Goal: Information Seeking & Learning: Learn about a topic

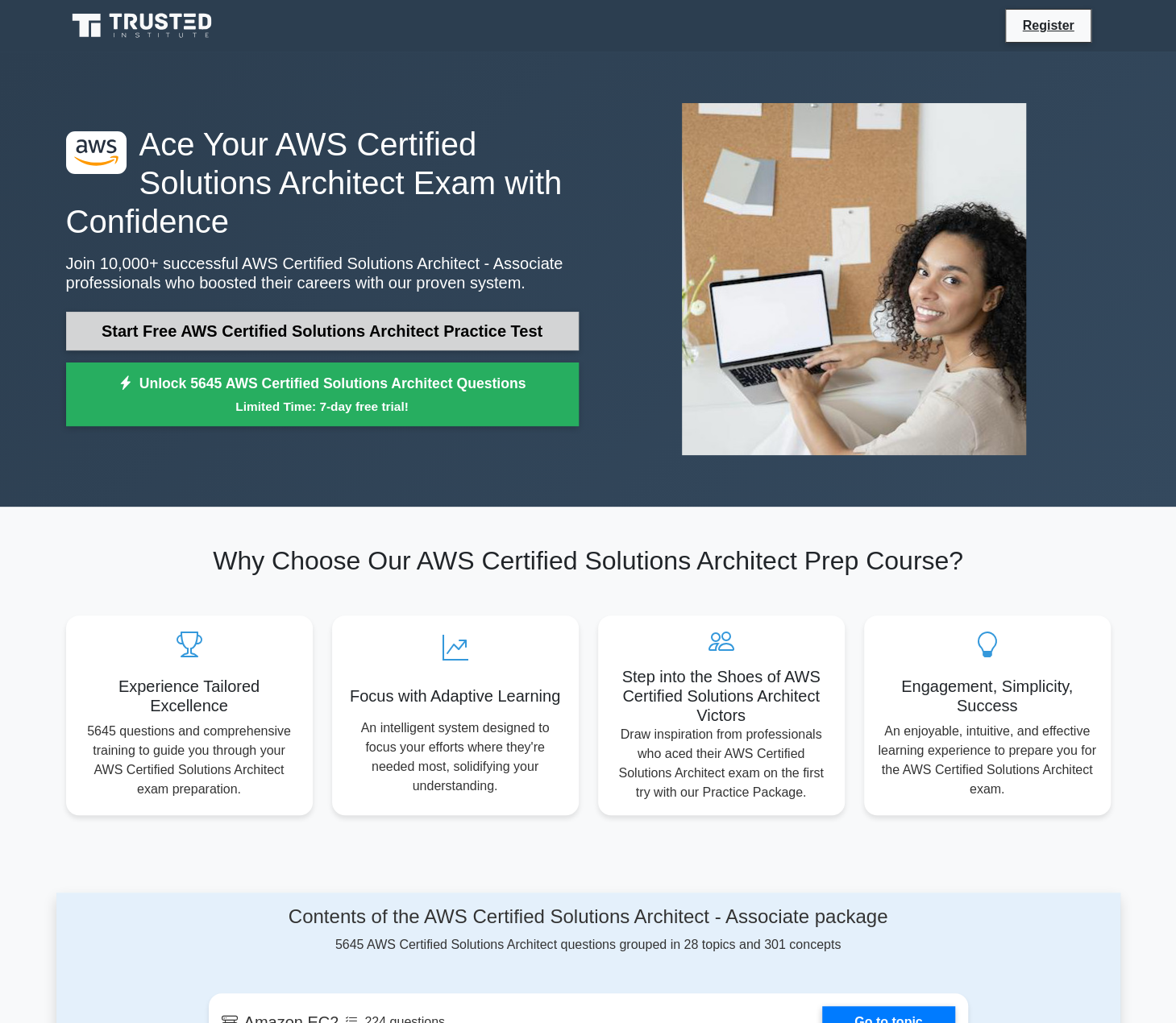
click at [276, 331] on link "Start Free AWS Certified Solutions Architect Practice Test" at bounding box center [322, 331] width 512 height 38
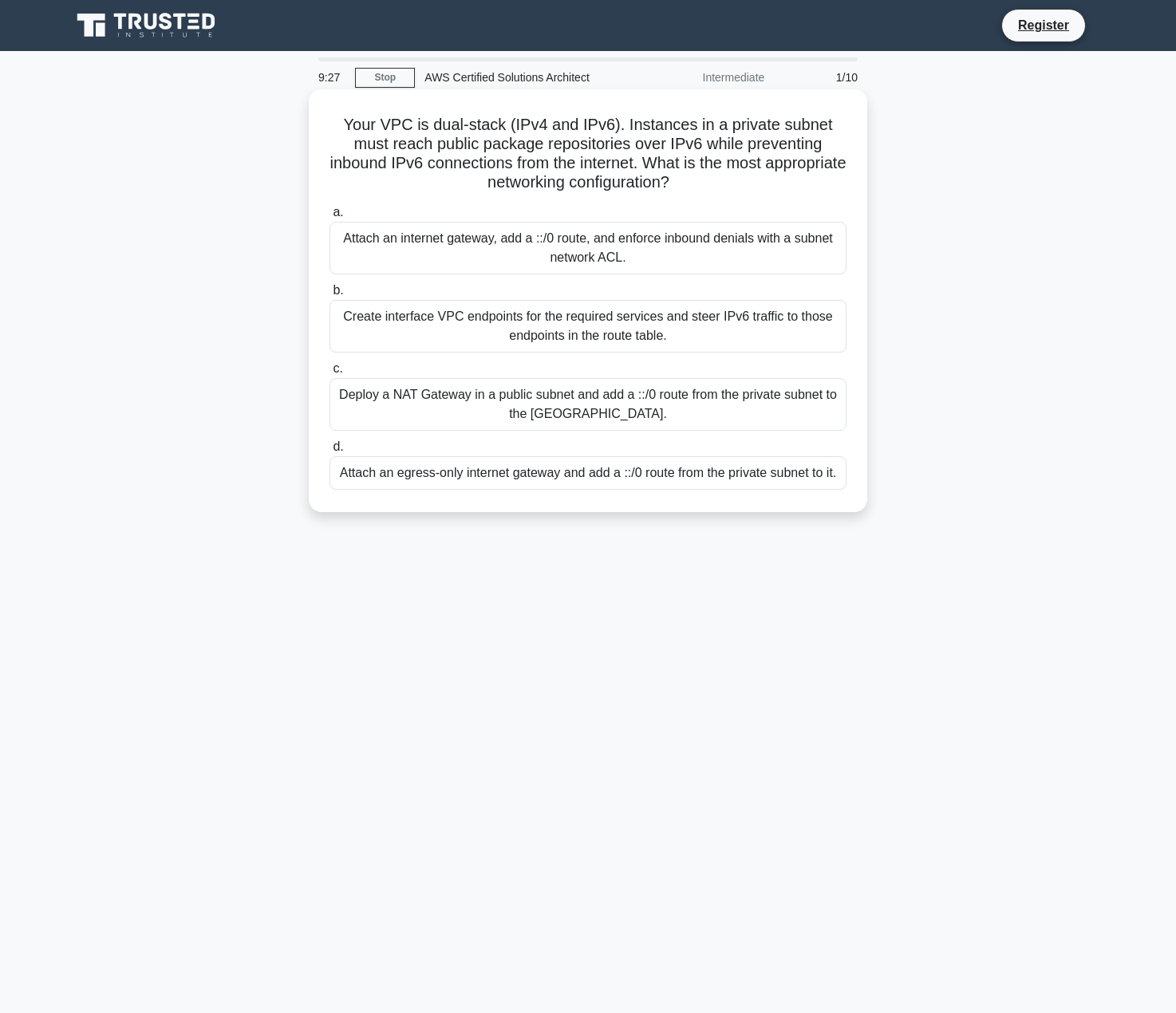
click at [458, 478] on div "Attach an egress-only internet gateway and add a ::/0 route from the private su…" at bounding box center [588, 473] width 517 height 33
click at [330, 452] on input "d. Attach an egress-only internet gateway and add a ::/0 route from the private…" at bounding box center [330, 447] width 0 height 11
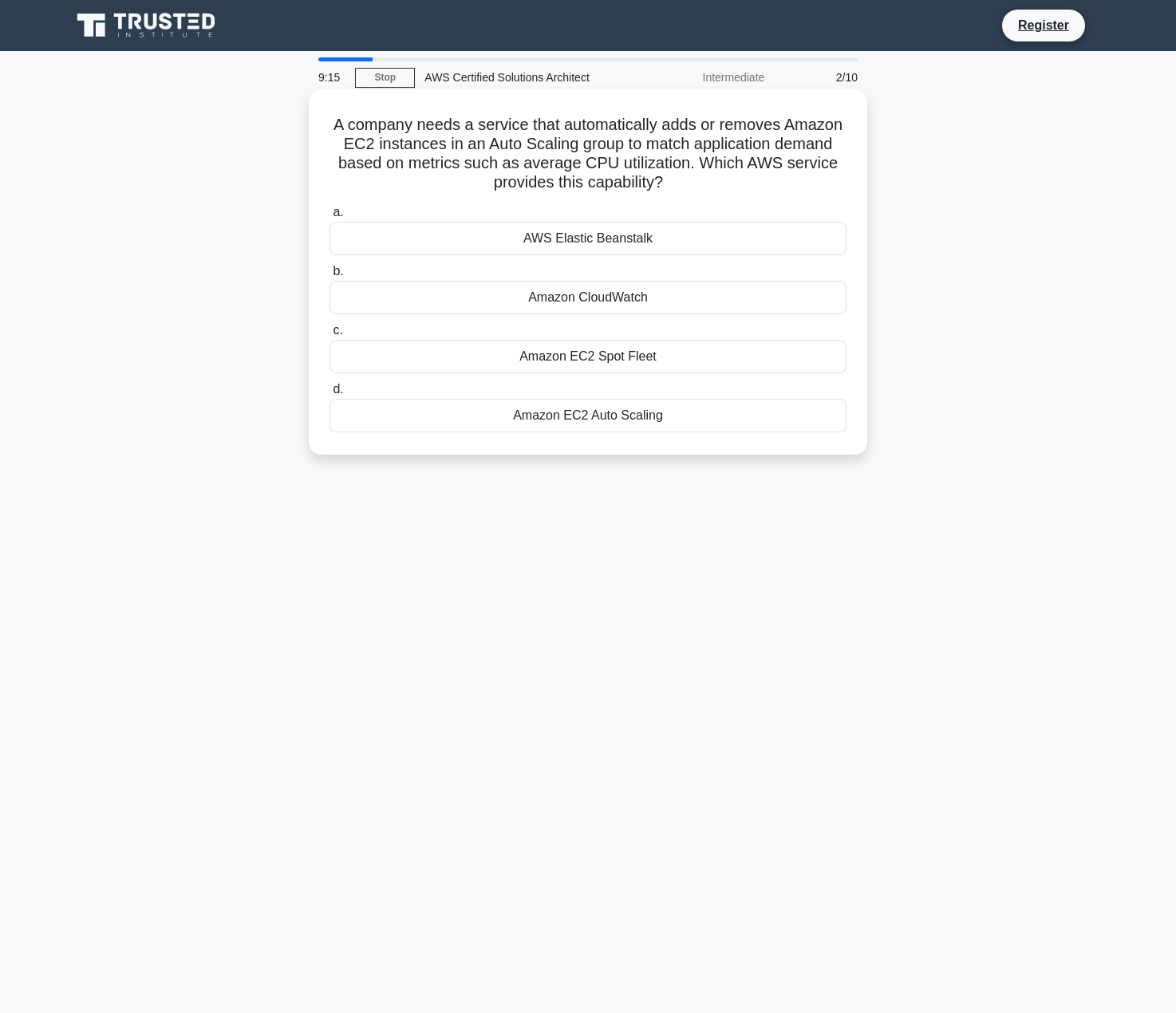
click at [549, 412] on div "Amazon EC2 Auto Scaling" at bounding box center [588, 415] width 517 height 33
click at [330, 395] on input "d. Amazon EC2 Auto Scaling" at bounding box center [330, 389] width 0 height 11
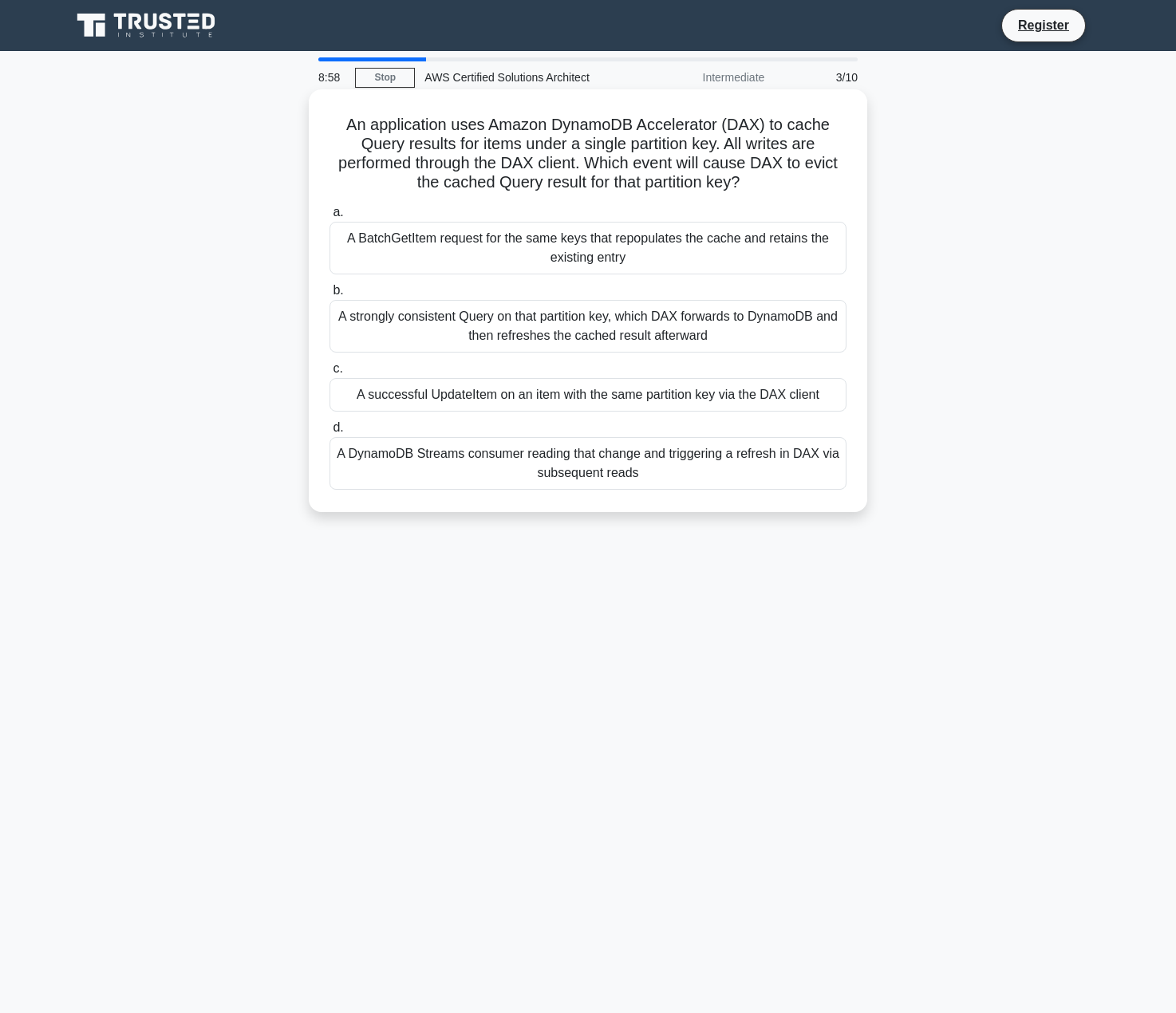
click at [568, 458] on div "A DynamoDB Streams consumer reading that change and triggering a refresh in DAX…" at bounding box center [588, 463] width 517 height 53
click at [330, 433] on input "d. A DynamoDB Streams consumer reading that change and triggering a refresh in …" at bounding box center [330, 428] width 0 height 11
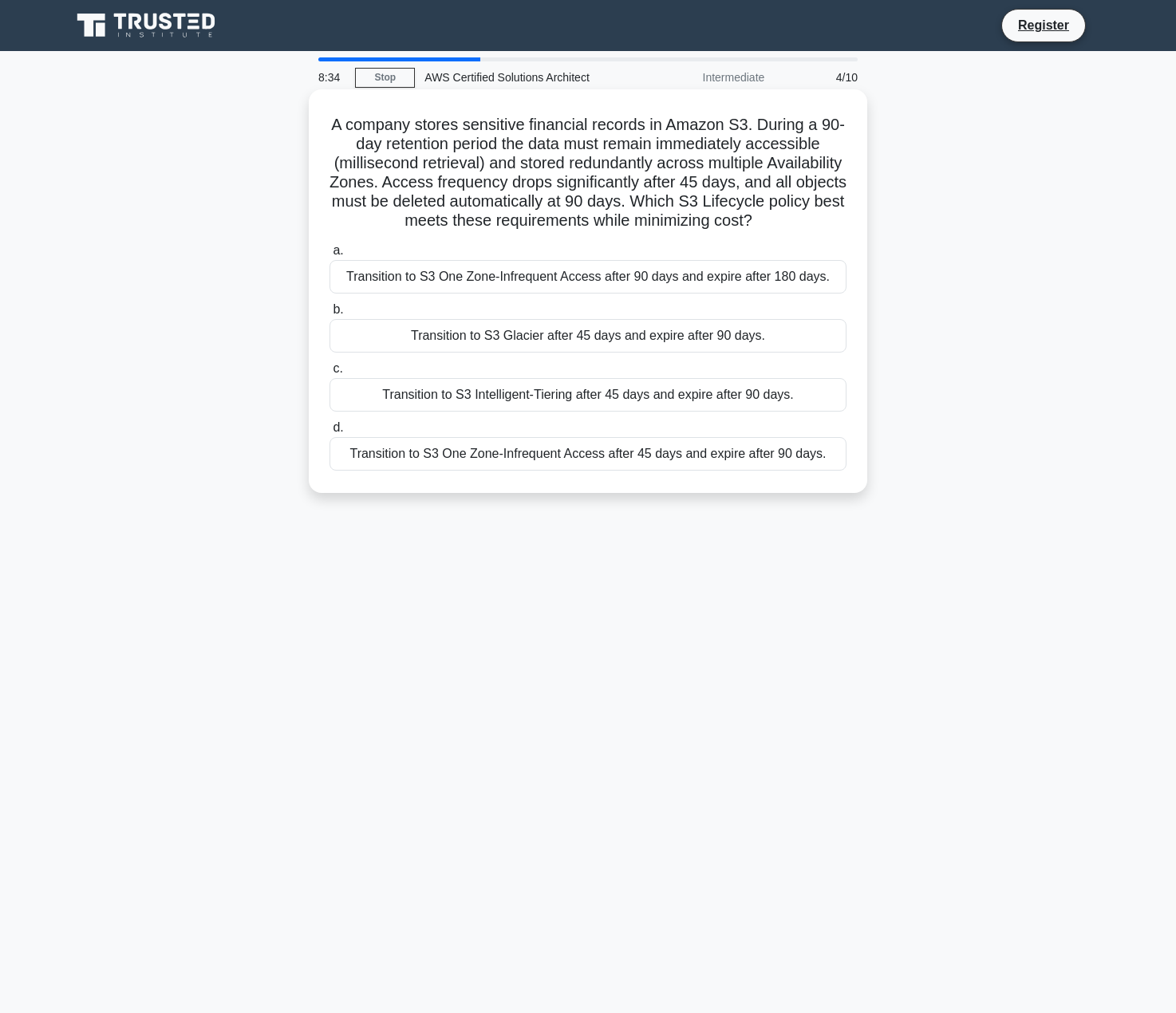
click at [472, 293] on div "Transition to S3 One Zone-Infrequent Access after 90 days and expire after 180 …" at bounding box center [588, 277] width 517 height 33
click at [330, 256] on input "a. Transition to S3 One Zone-Infrequent Access after 90 days and expire after 1…" at bounding box center [330, 251] width 0 height 11
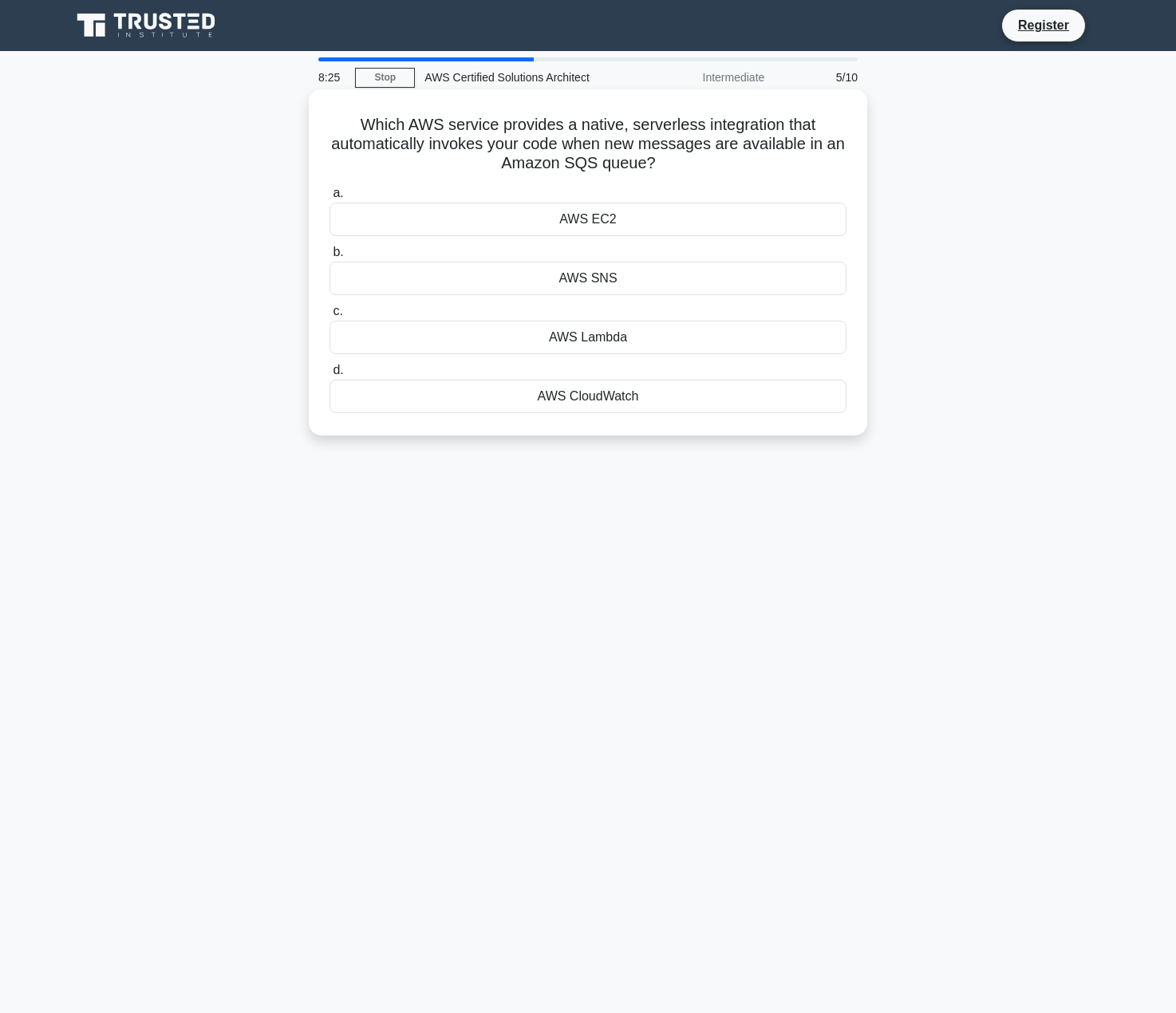
click at [486, 332] on div "AWS Lambda" at bounding box center [588, 337] width 517 height 33
click at [330, 317] on input "c. AWS Lambda" at bounding box center [330, 311] width 0 height 11
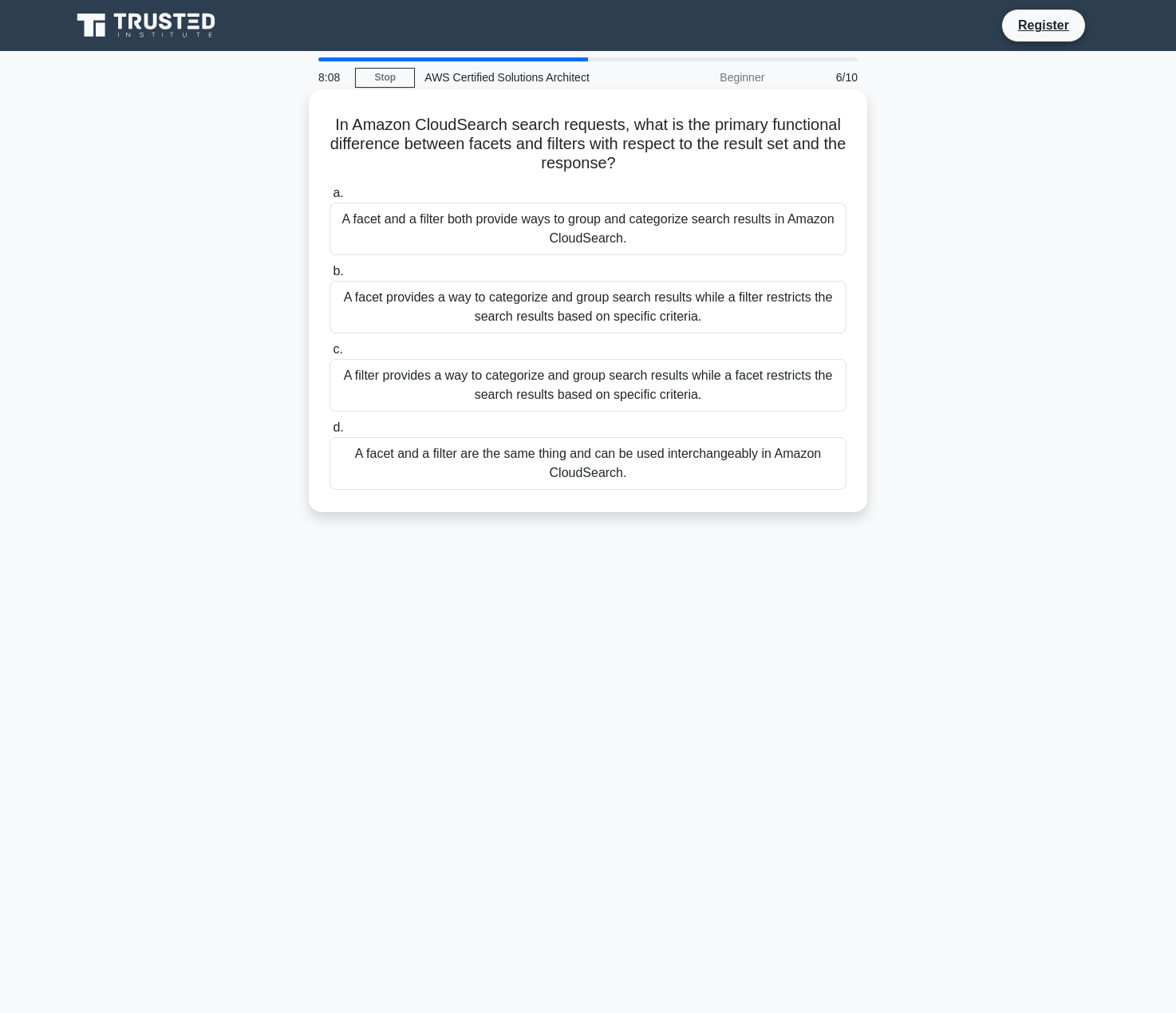
click at [546, 194] on label "a. A facet and a filter both provide ways to group and categorize search result…" at bounding box center [588, 219] width 517 height 72
click at [330, 194] on input "a. A facet and a filter both provide ways to group and categorize search result…" at bounding box center [330, 193] width 0 height 11
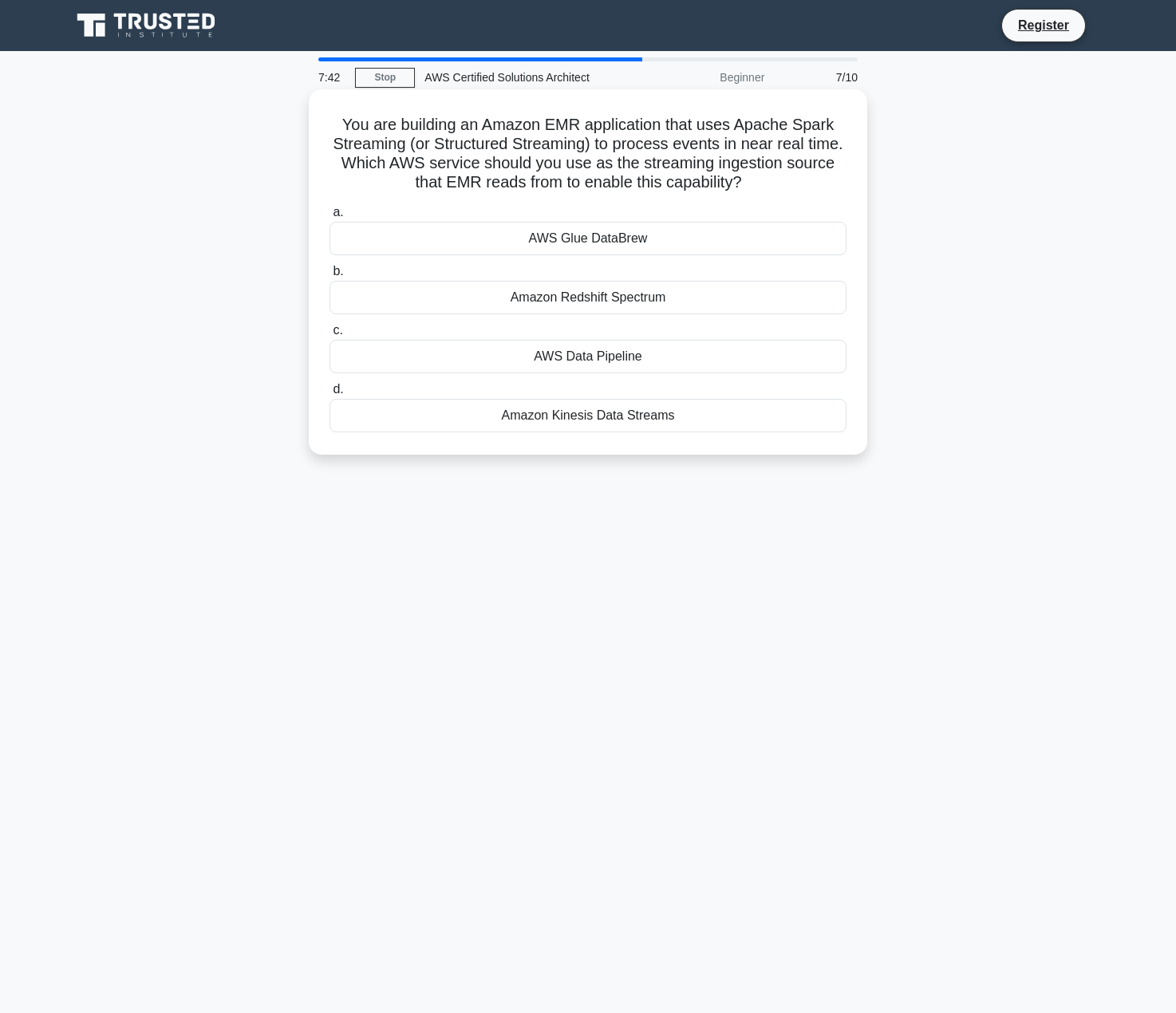
click at [582, 408] on div "Amazon Kinesis Data Streams" at bounding box center [588, 415] width 517 height 33
click at [330, 395] on input "d. Amazon Kinesis Data Streams" at bounding box center [330, 389] width 0 height 11
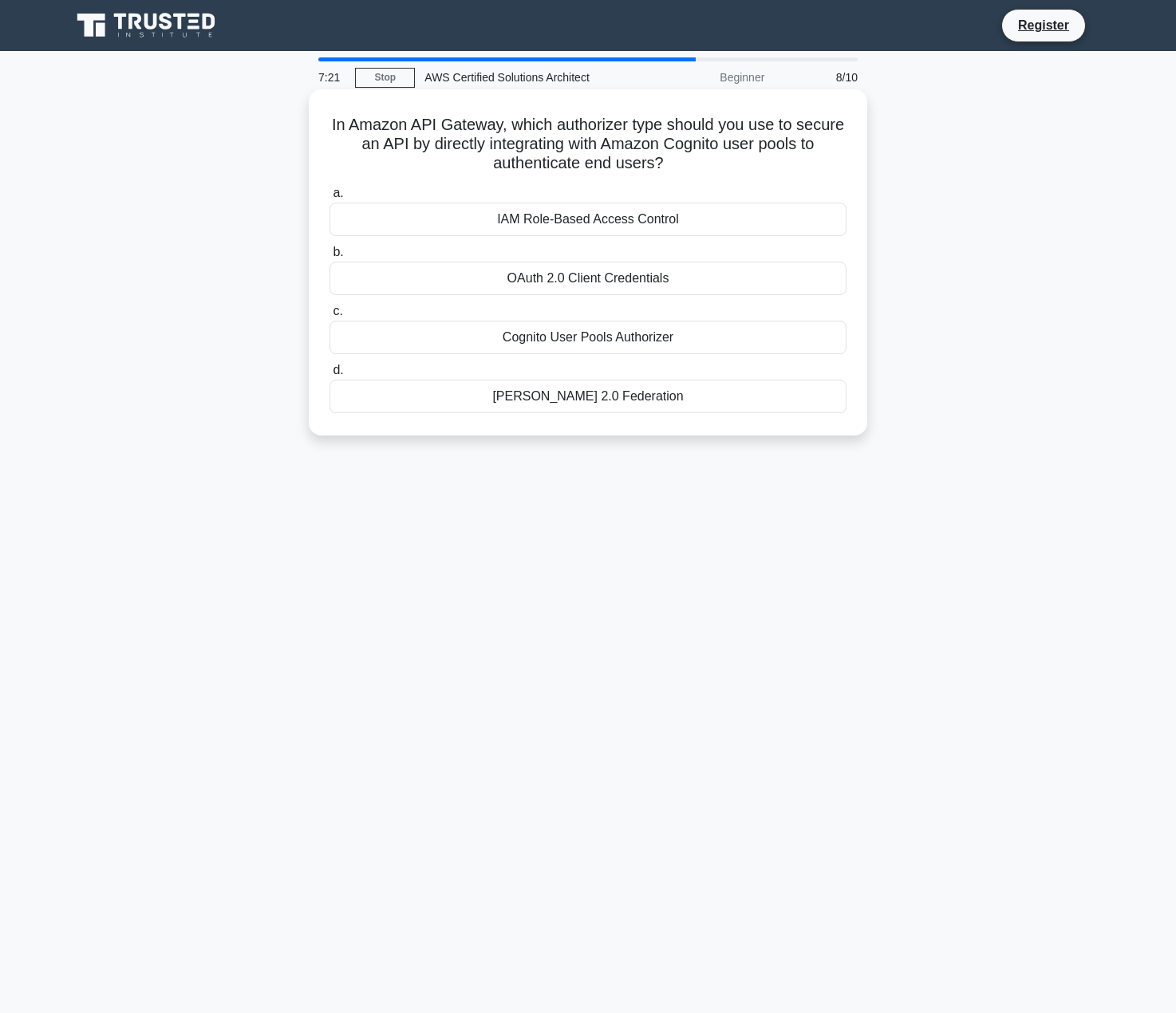
click at [561, 277] on div "OAuth 2.0 Client Credentials" at bounding box center [588, 278] width 517 height 33
click at [330, 257] on input "b. OAuth 2.0 Client Credentials" at bounding box center [330, 253] width 0 height 11
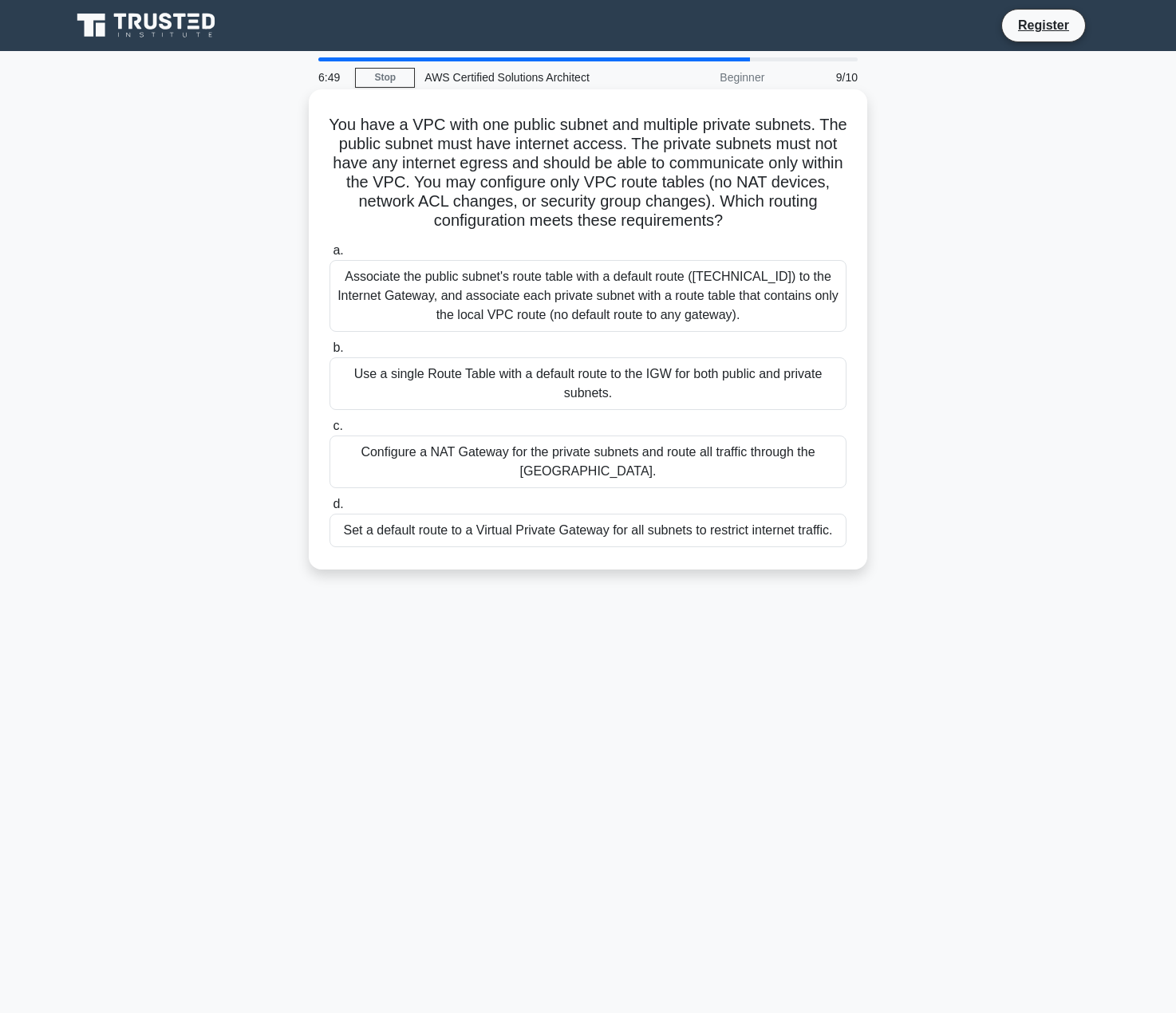
click at [584, 297] on div "Associate the public subnet's route table with a default route (0.0.0.0/0) to t…" at bounding box center [588, 296] width 517 height 72
click at [330, 256] on input "a. Associate the public subnet's route table with a default route (0.0.0.0/0) t…" at bounding box center [330, 251] width 0 height 11
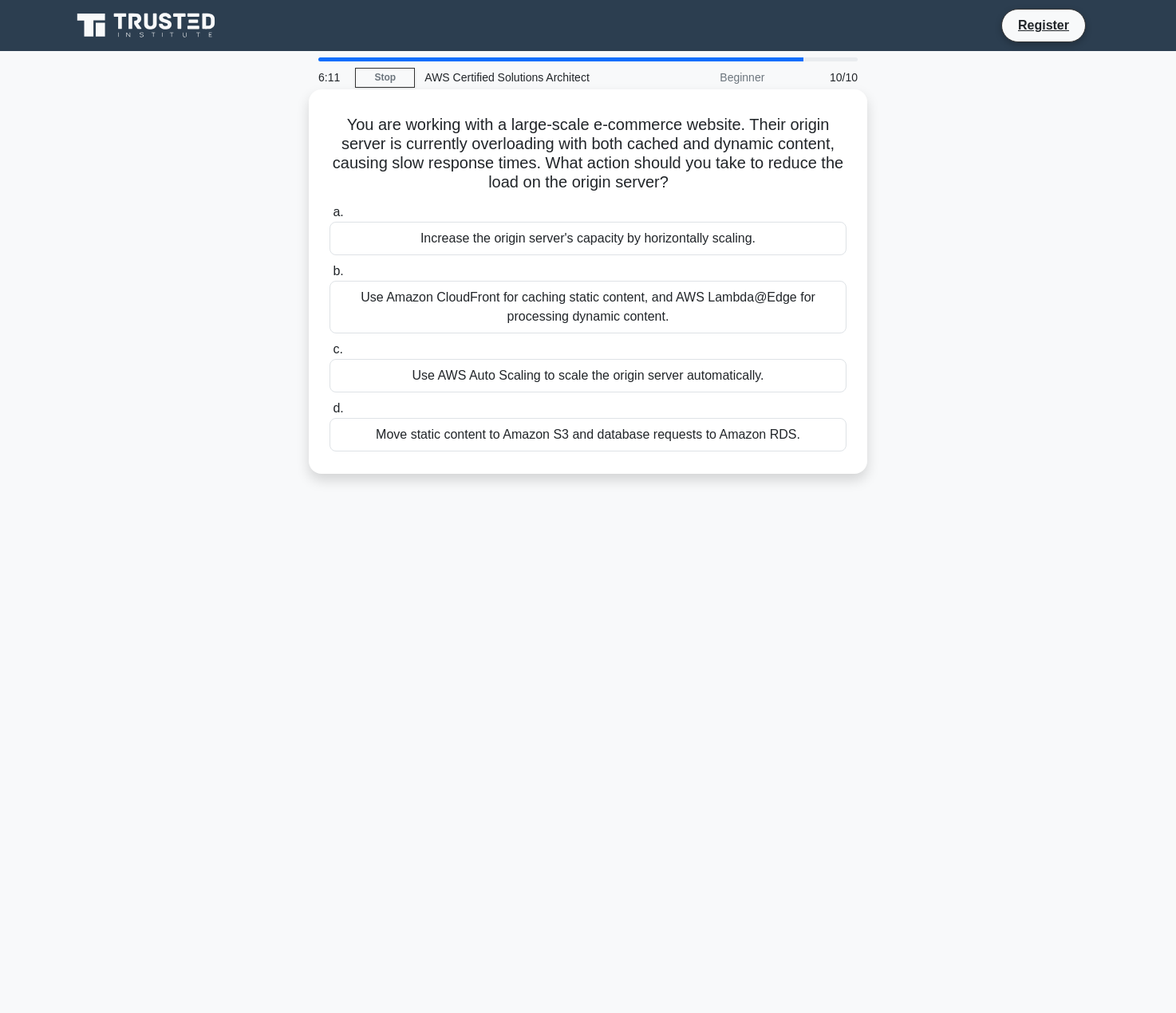
click at [561, 311] on div "Use Amazon CloudFront for caching static content, and AWS Lambda@Edge for proce…" at bounding box center [588, 307] width 517 height 53
click at [330, 277] on input "b. Use Amazon CloudFront for caching static content, and AWS Lambda@Edge for pr…" at bounding box center [330, 271] width 0 height 11
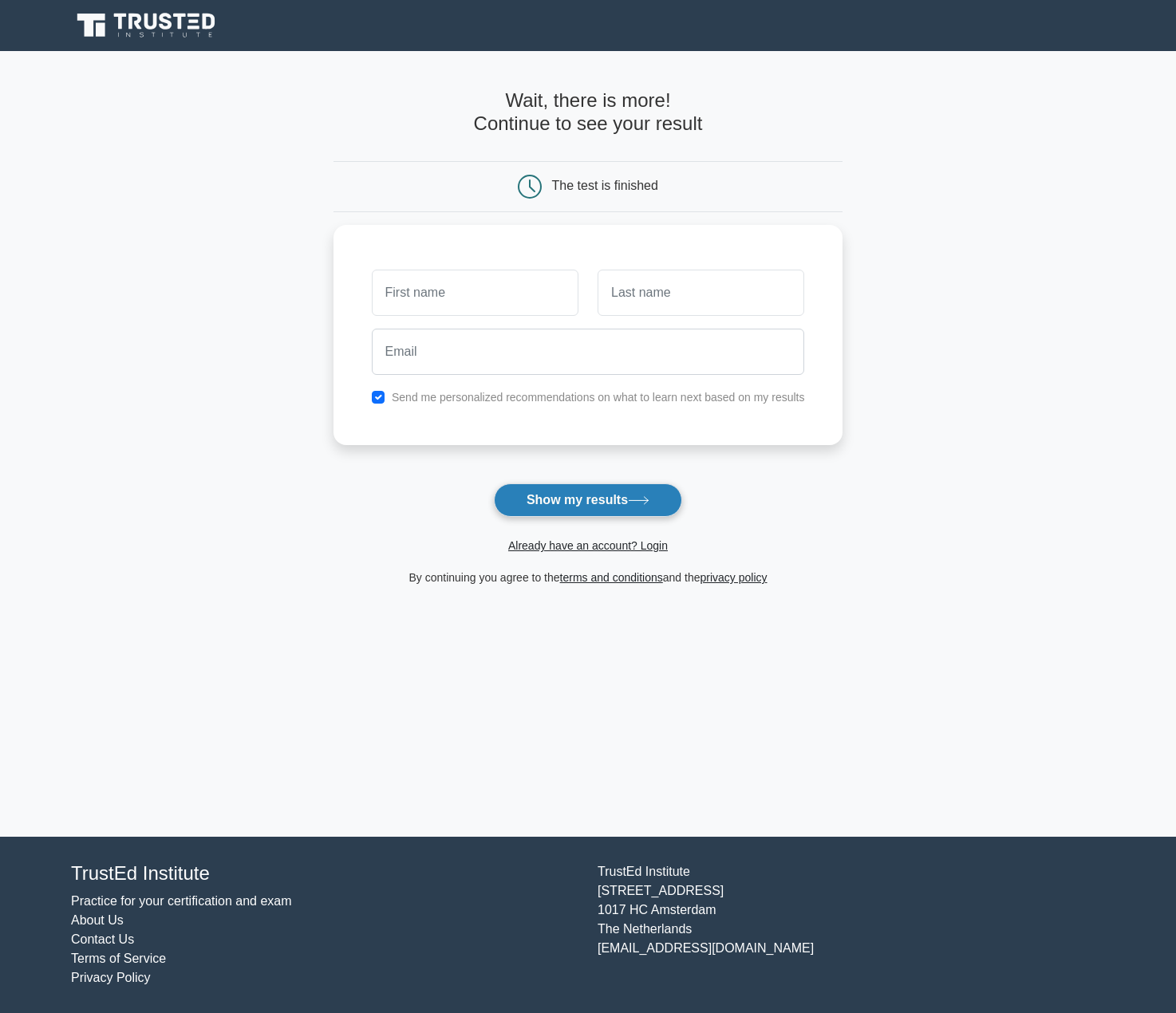
click at [502, 512] on button "Show my results" at bounding box center [588, 500] width 188 height 33
click at [438, 296] on input "text" at bounding box center [475, 289] width 207 height 46
type input "qqwe"
click at [634, 296] on input "text" at bounding box center [701, 289] width 207 height 46
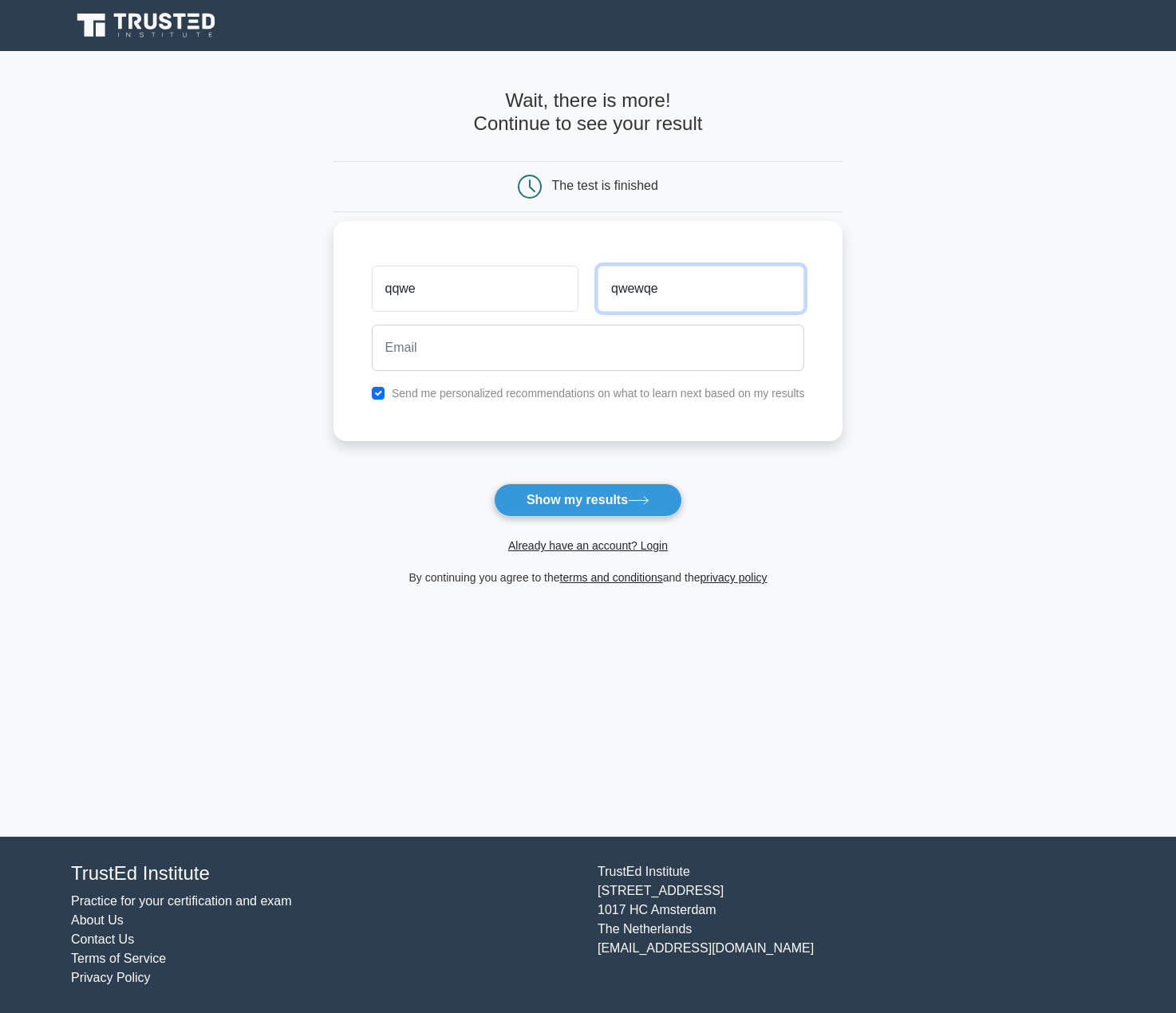
type input "qwewqe"
click at [529, 354] on input "email" at bounding box center [588, 347] width 433 height 46
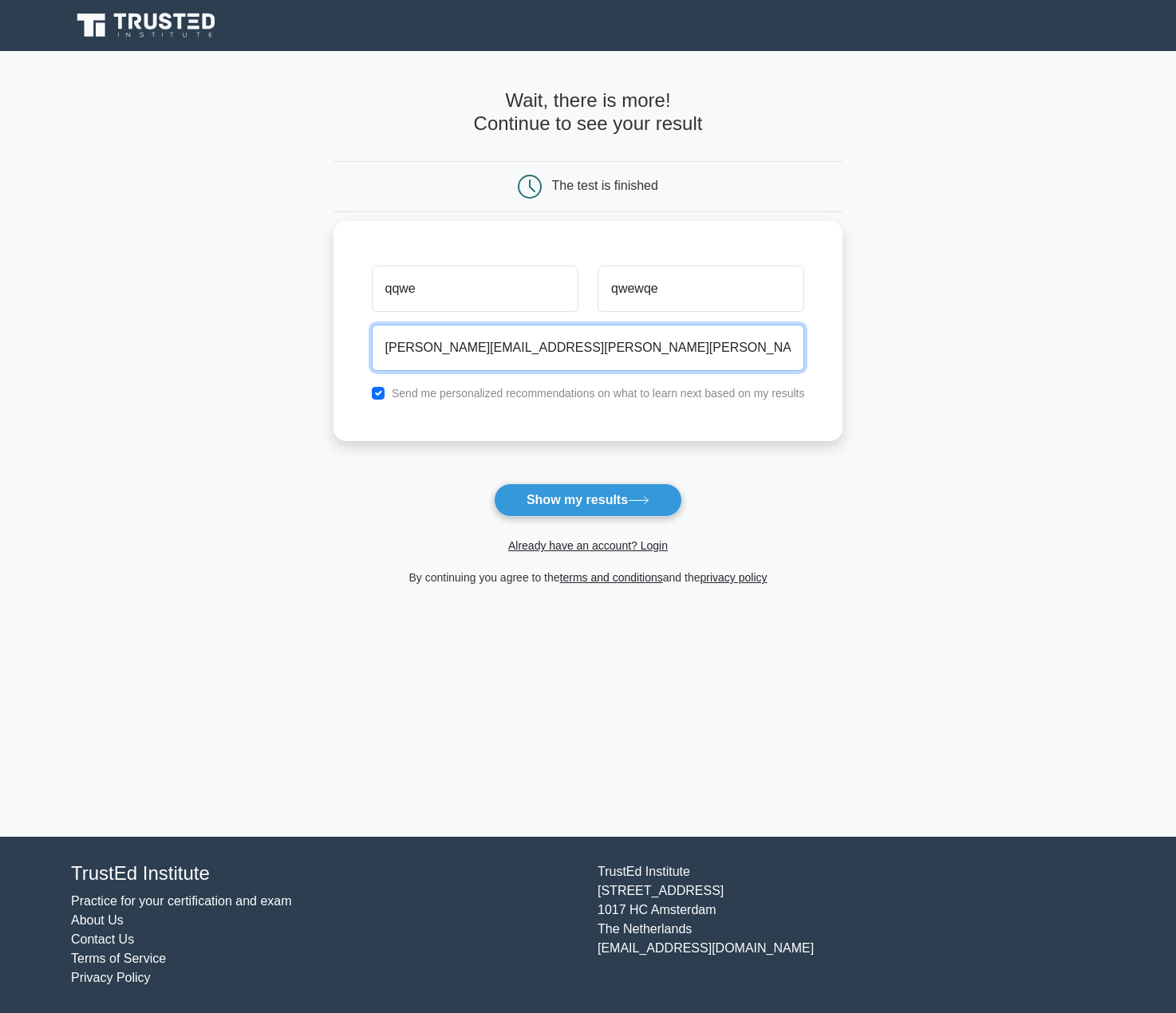
drag, startPoint x: 386, startPoint y: 342, endPoint x: 447, endPoint y: 347, distance: 61.2
click at [447, 347] on input "carlos.delgado@altia.es" at bounding box center [588, 347] width 433 height 46
drag, startPoint x: 423, startPoint y: 349, endPoint x: 586, endPoint y: 340, distance: 163.2
click at [586, 340] on input "fado@altia.es" at bounding box center [588, 347] width 433 height 46
type input "fado@fifi.es"
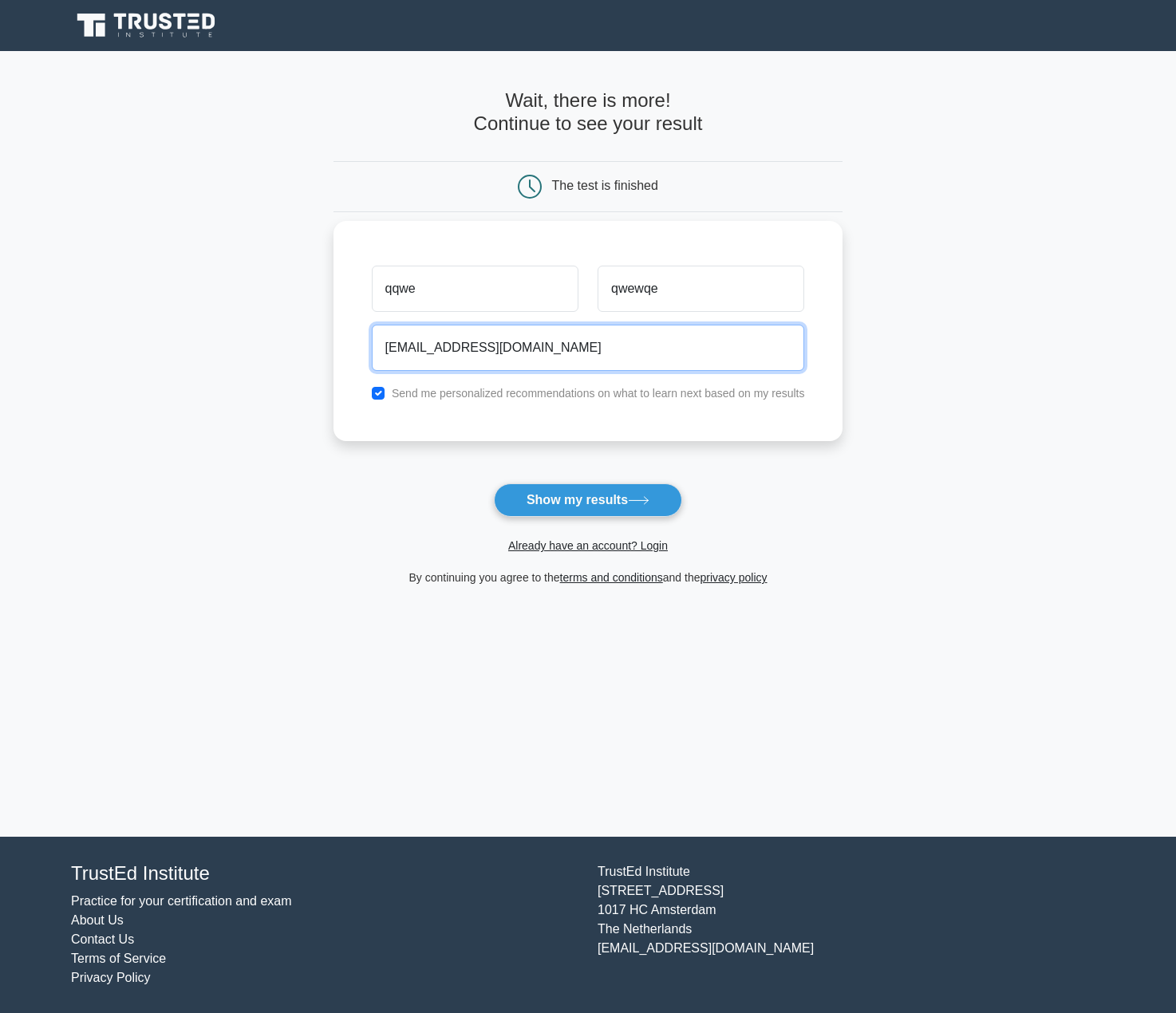
click at [494, 484] on button "Show my results" at bounding box center [588, 500] width 188 height 33
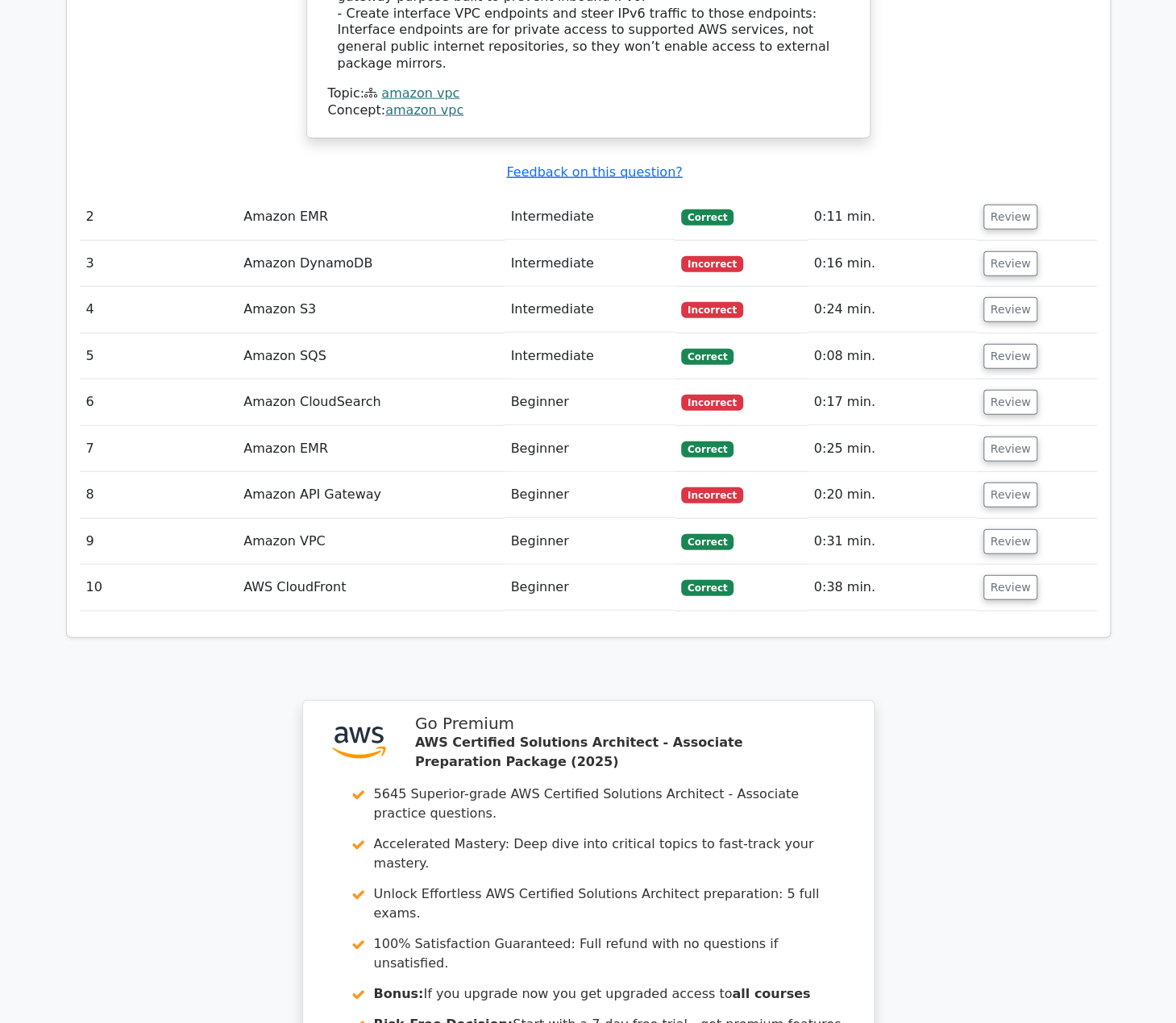
scroll to position [2154, 0]
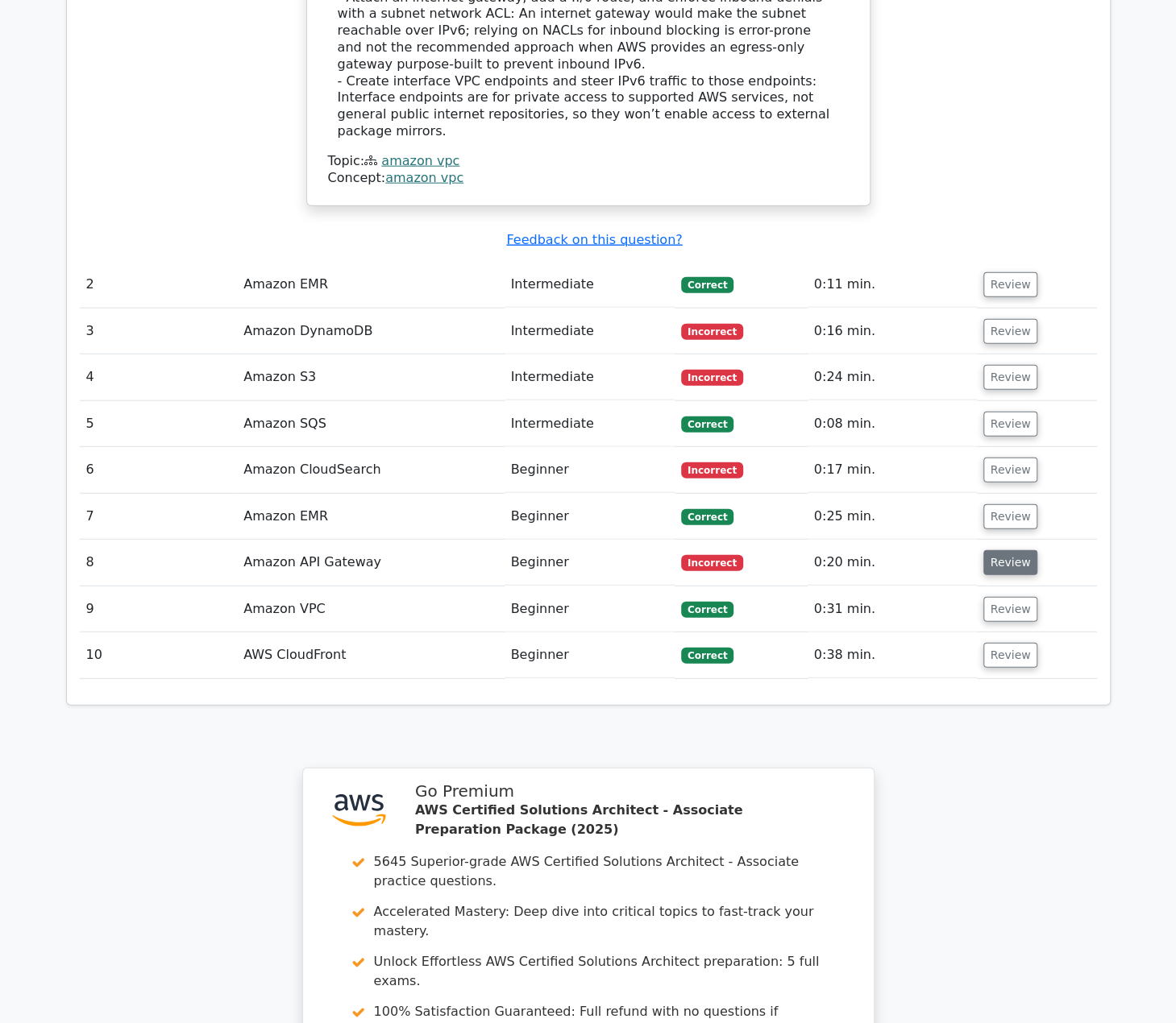
click at [1011, 550] on button "Review" at bounding box center [1011, 562] width 55 height 25
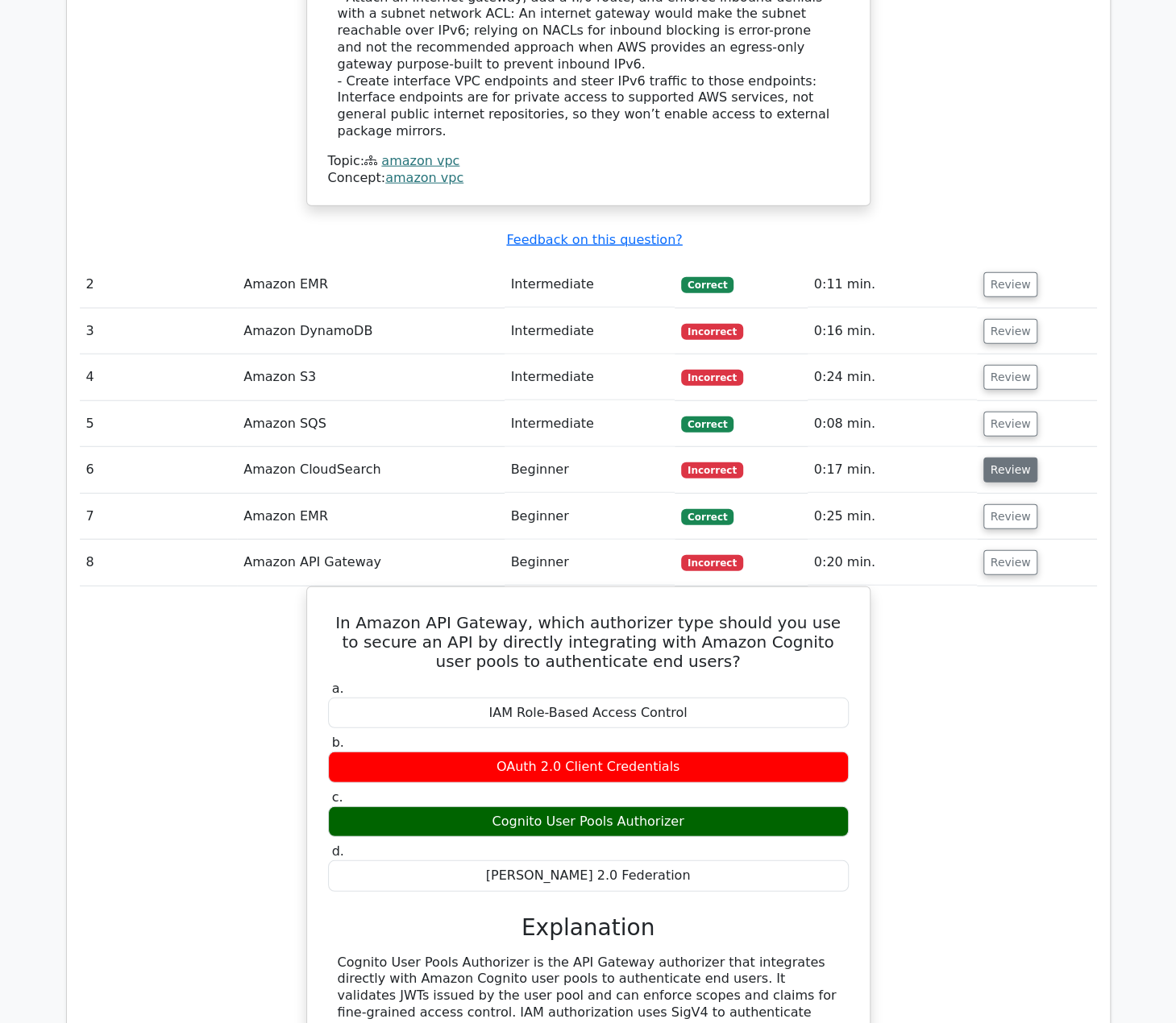
click at [1015, 458] on button "Review" at bounding box center [1011, 470] width 55 height 25
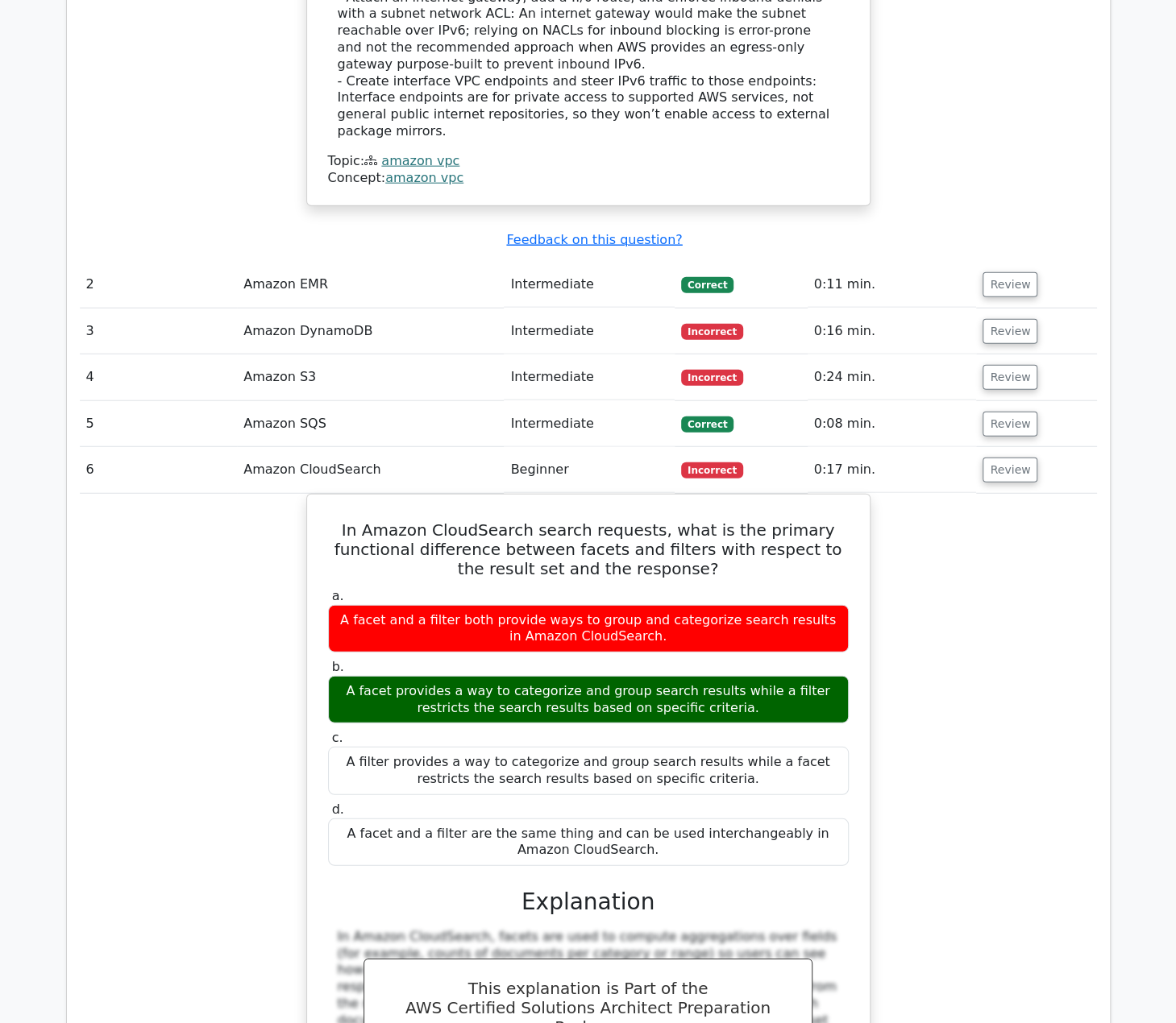
drag, startPoint x: 420, startPoint y: 23, endPoint x: 463, endPoint y: 158, distance: 141.7
